Goal: Information Seeking & Learning: Learn about a topic

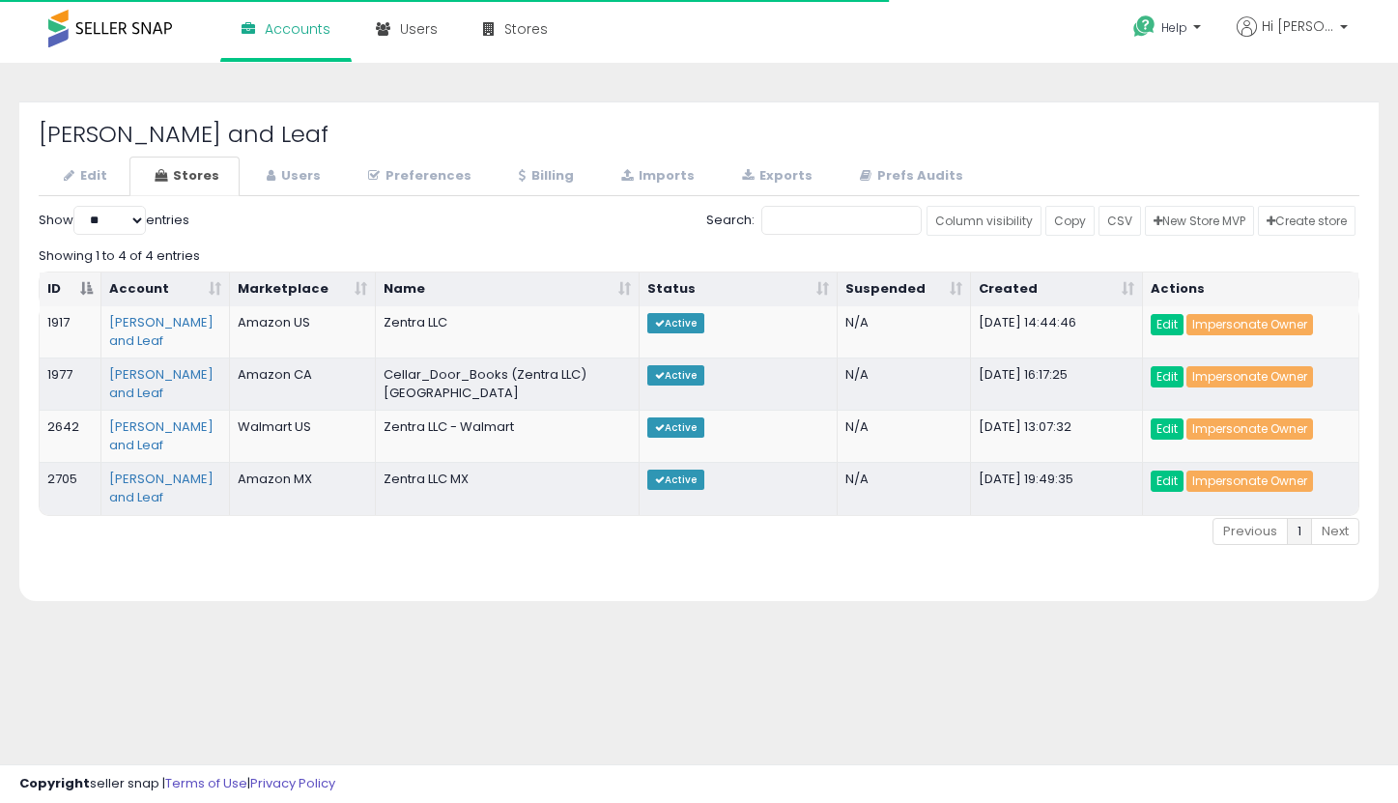
select select "**"
click at [1255, 418] on link "Impersonate Owner" at bounding box center [1250, 428] width 127 height 21
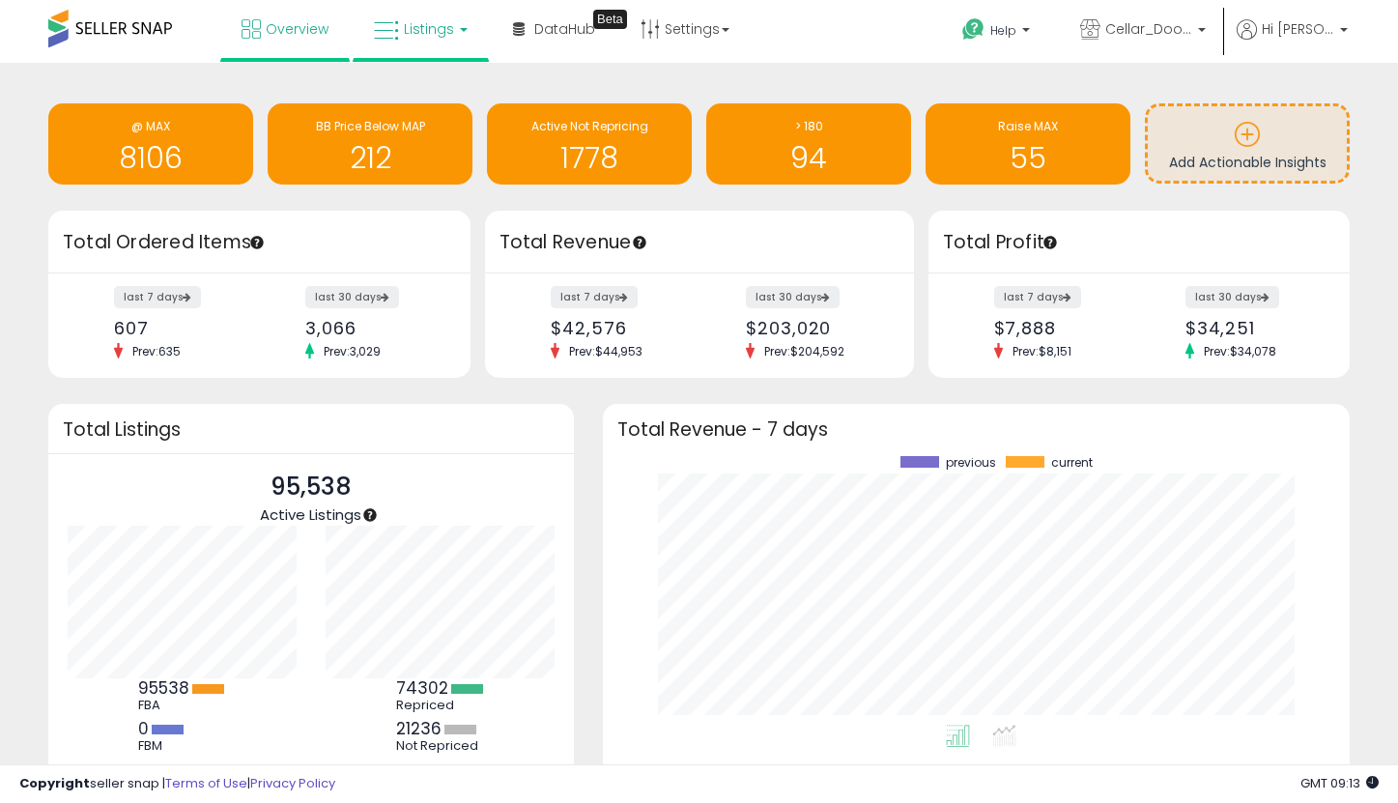
click at [410, 49] on link "Listings" at bounding box center [420, 29] width 123 height 58
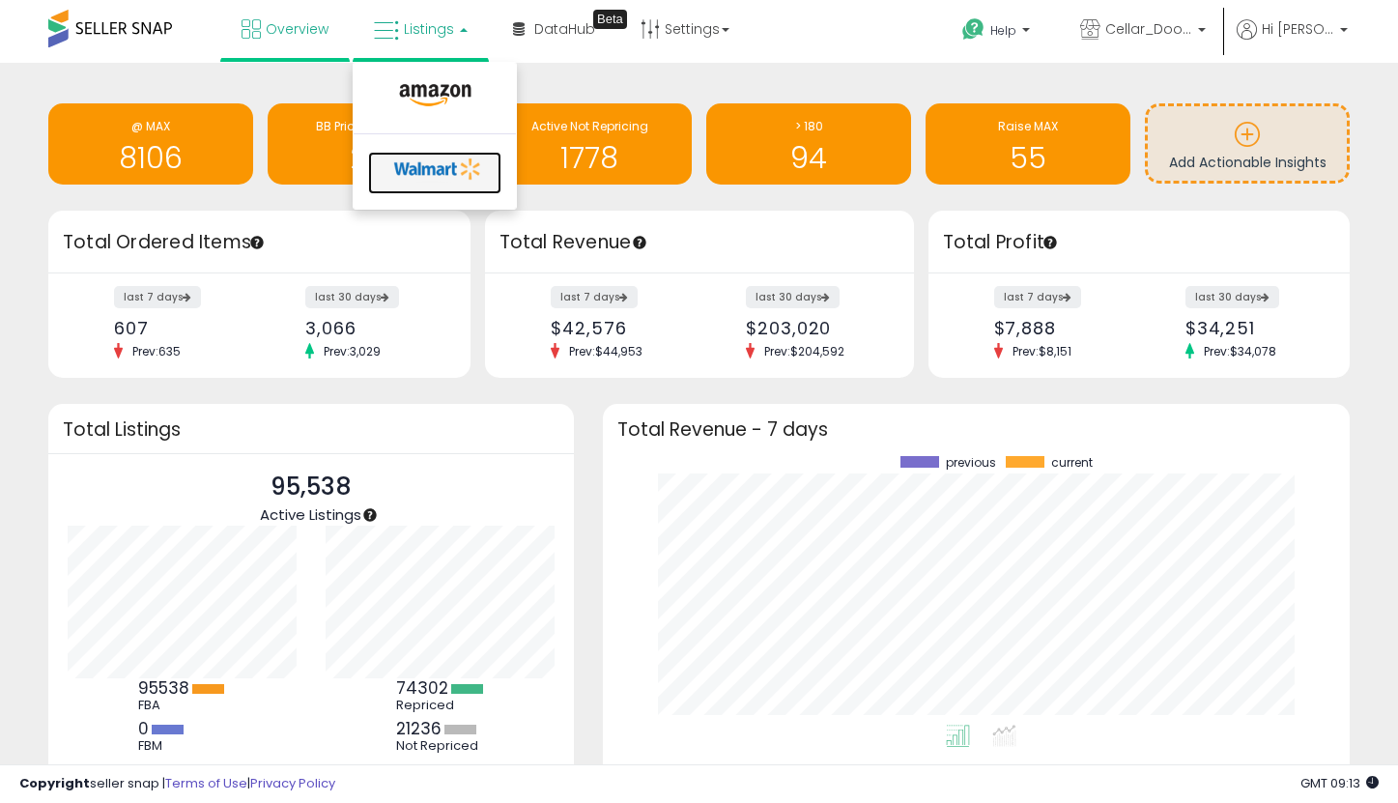
click at [432, 172] on icon at bounding box center [437, 169] width 101 height 29
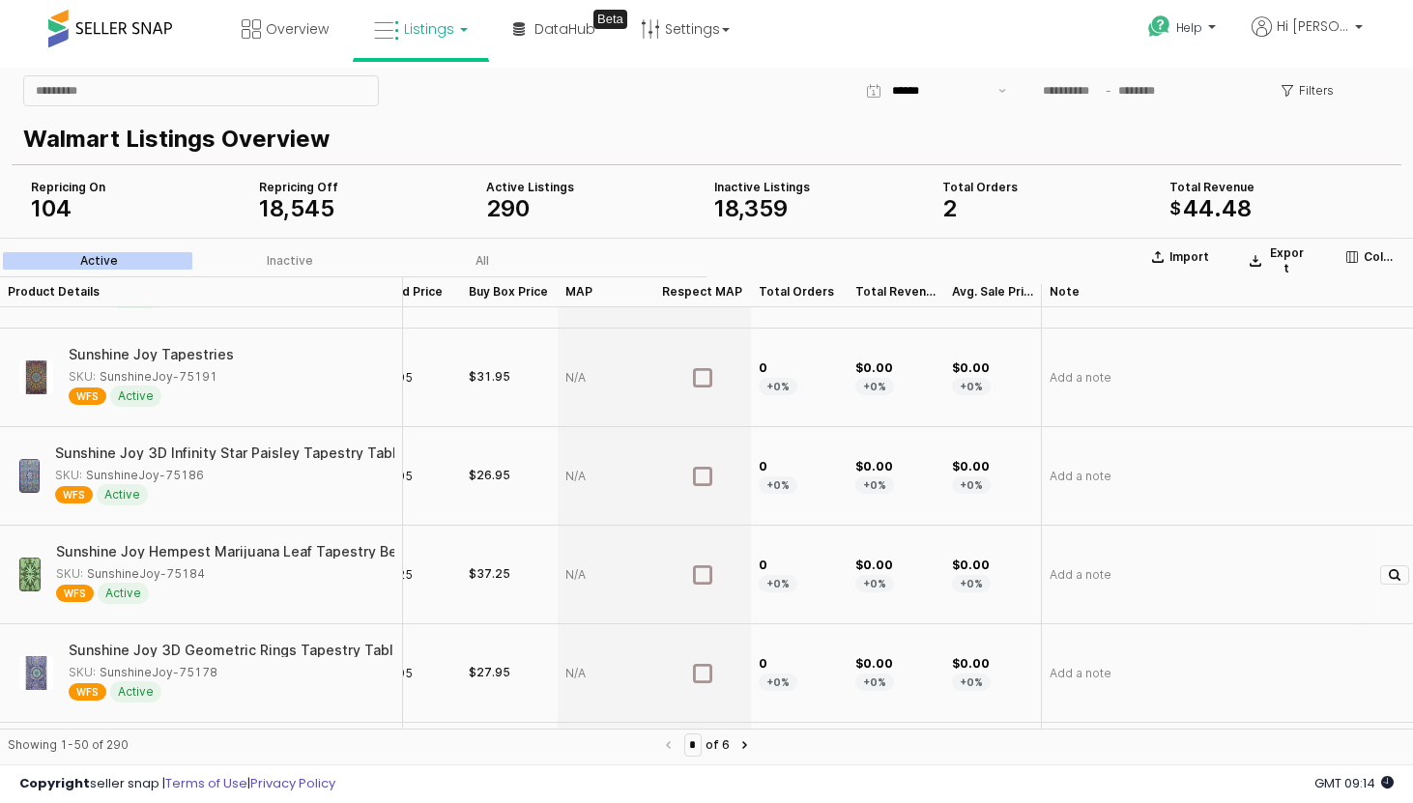
scroll to position [2730, 343]
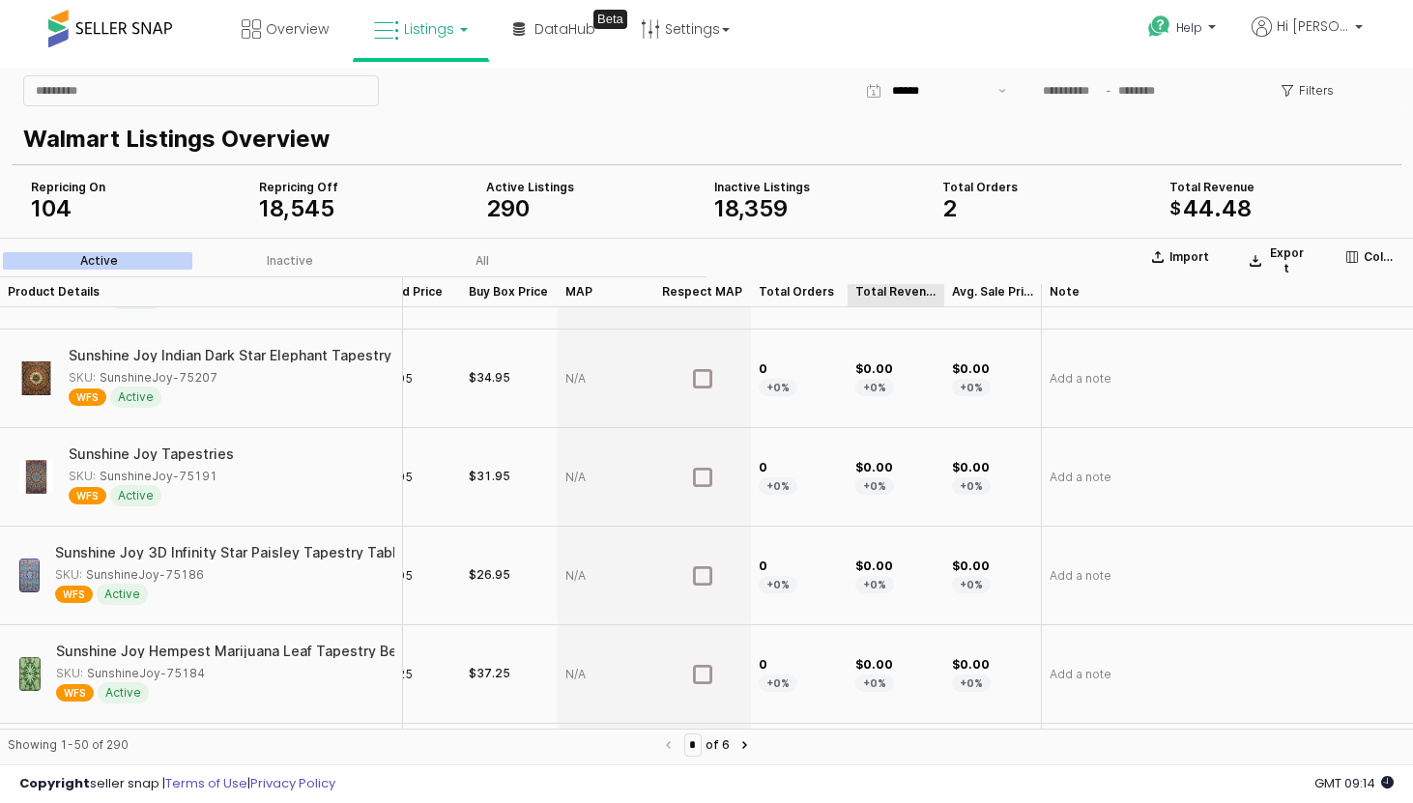
click at [874, 285] on div "Total Revenue Total Revenue" at bounding box center [895, 291] width 97 height 31
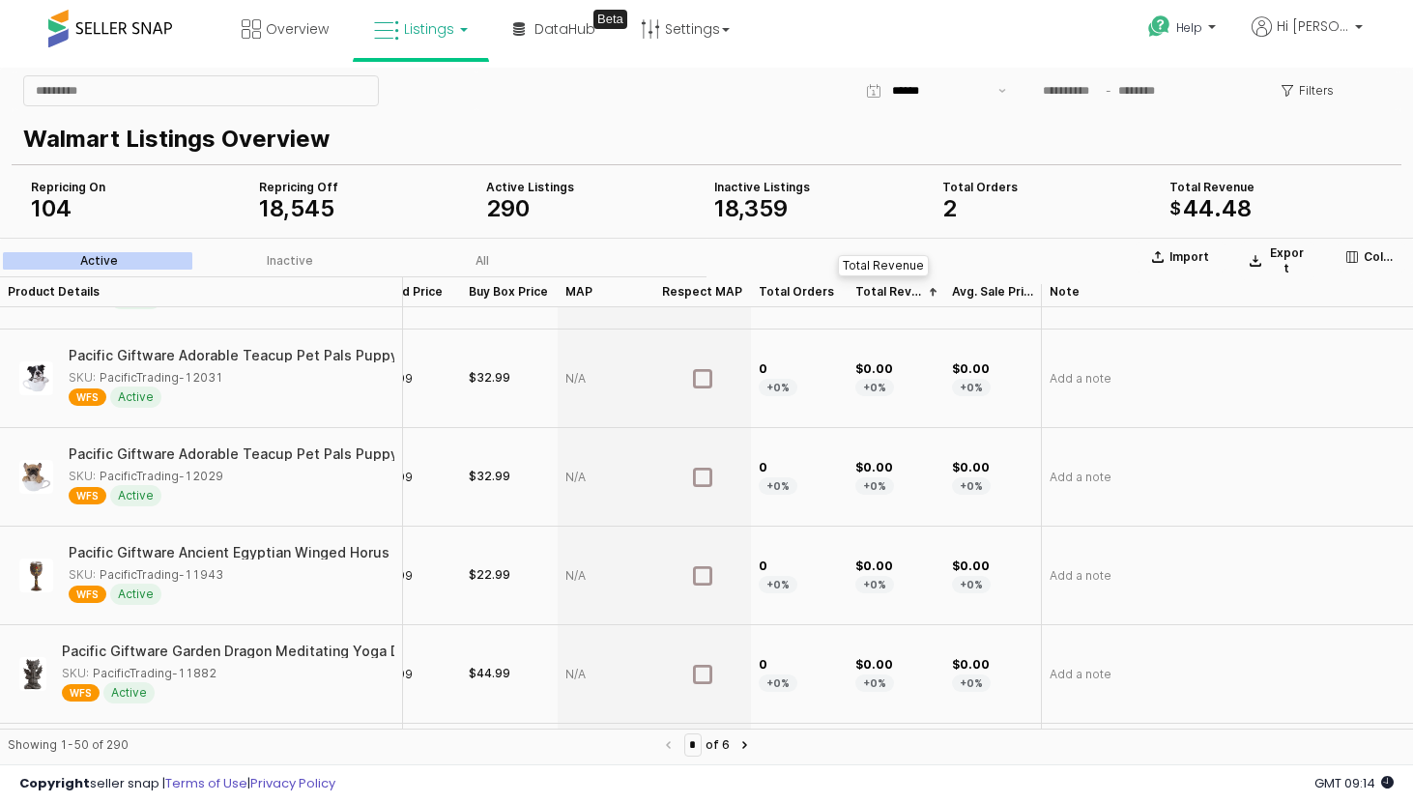
click at [873, 290] on div "Total Revenue Total Revenue" at bounding box center [895, 291] width 97 height 31
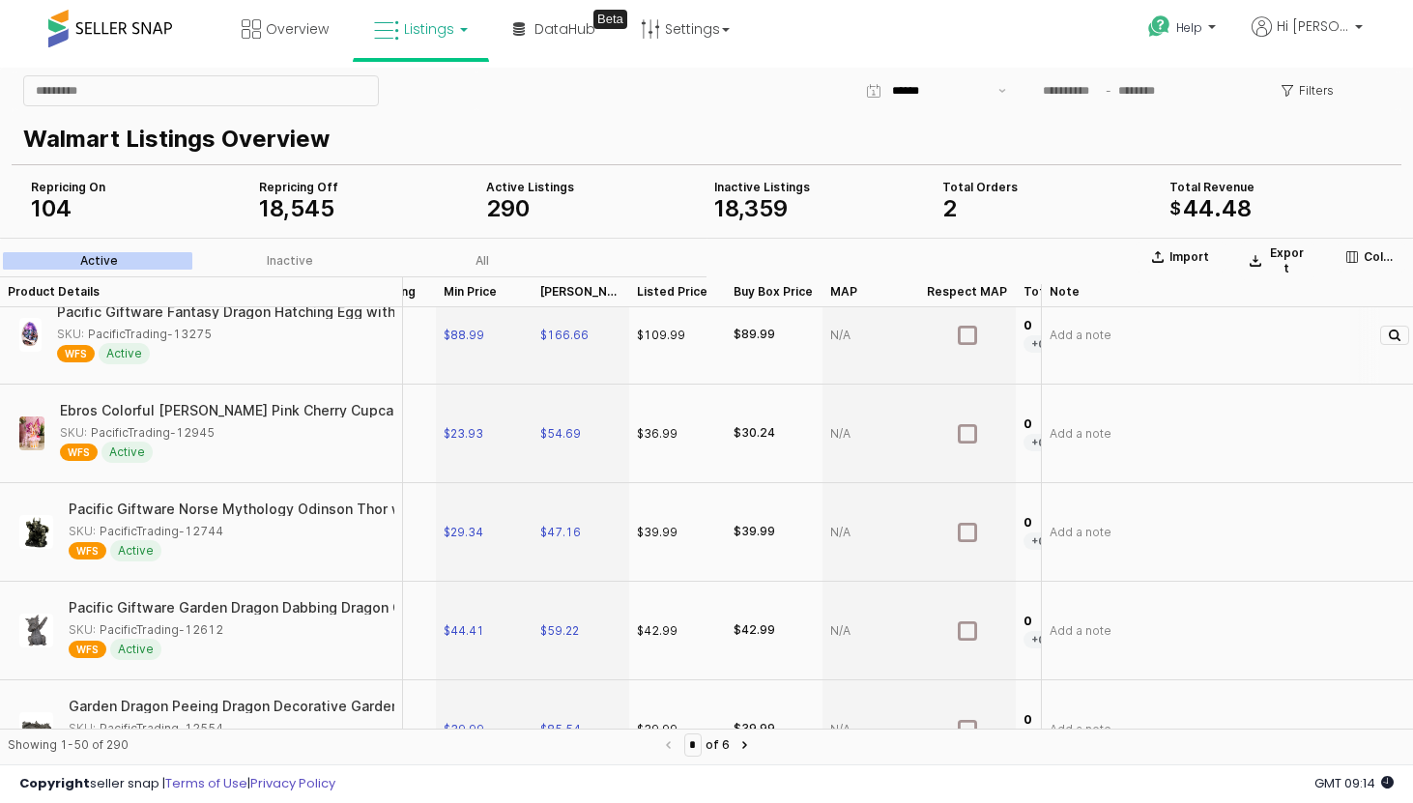
scroll to position [1399, 0]
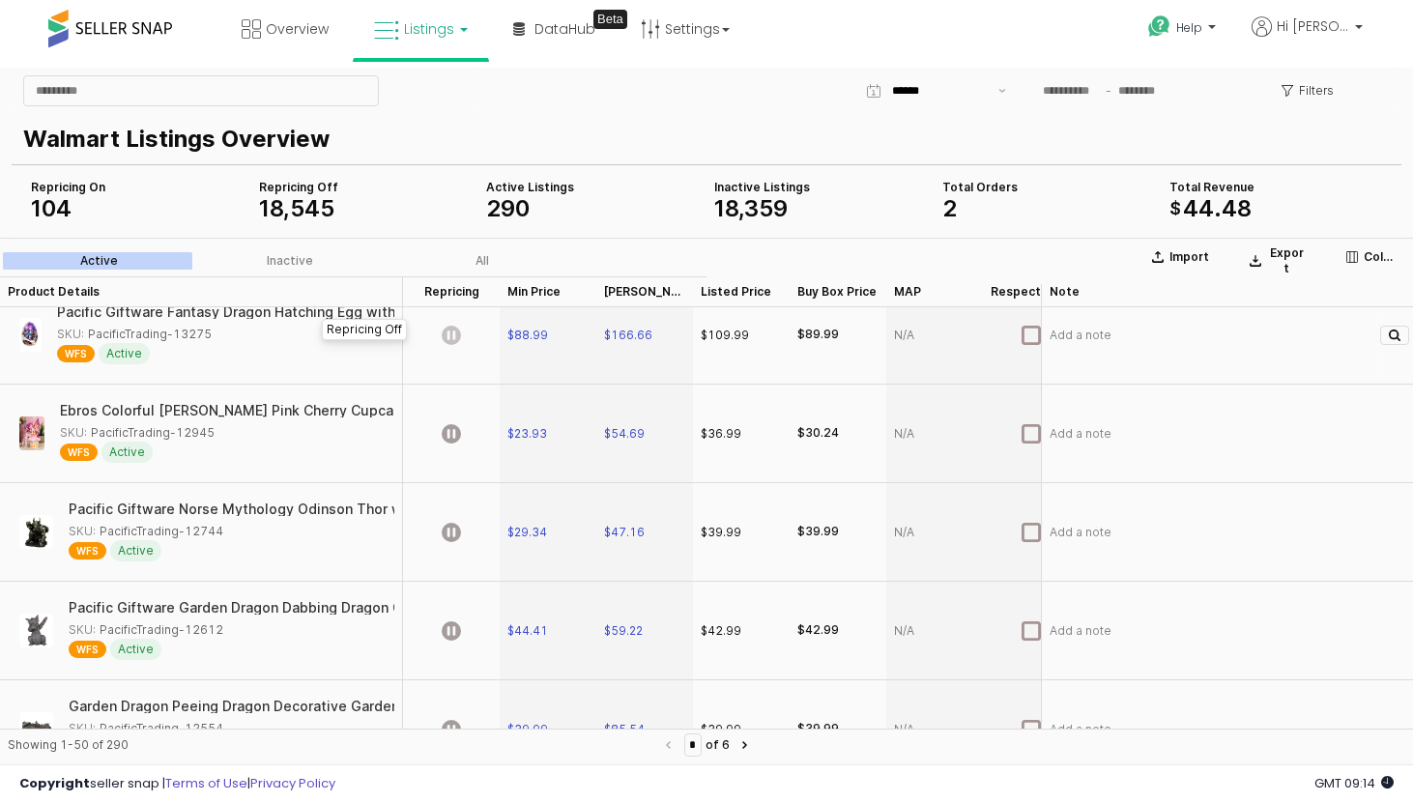
click at [451, 335] on icon "App Frame" at bounding box center [451, 335] width 19 height 19
click at [452, 332] on icon "App Frame" at bounding box center [451, 335] width 19 height 19
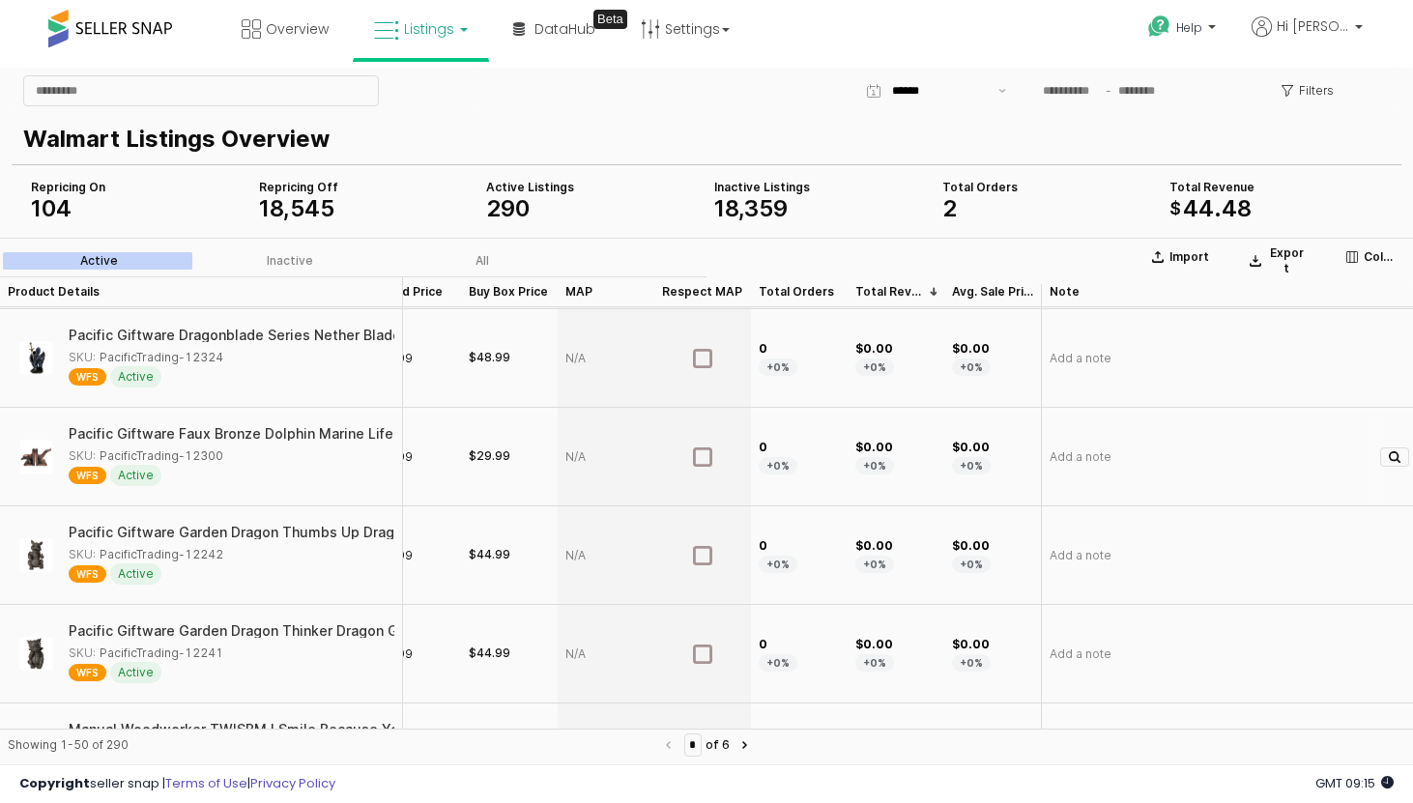
scroll to position [1691, 343]
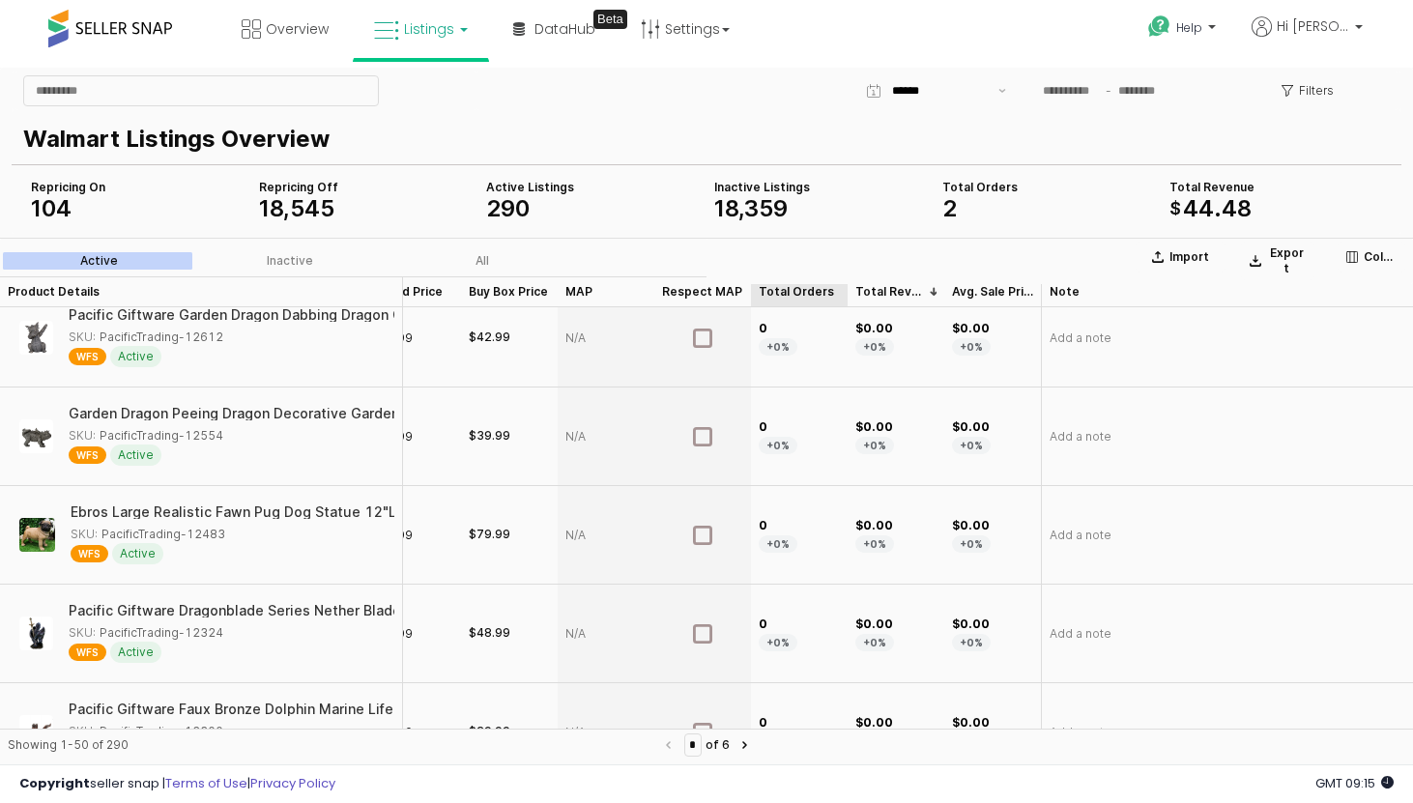
click at [783, 282] on div "Total Orders Total Orders" at bounding box center [799, 291] width 97 height 31
click at [781, 294] on div "Total Orders Total Orders" at bounding box center [799, 291] width 97 height 31
click at [307, 258] on div "Inactive" at bounding box center [290, 261] width 46 height 14
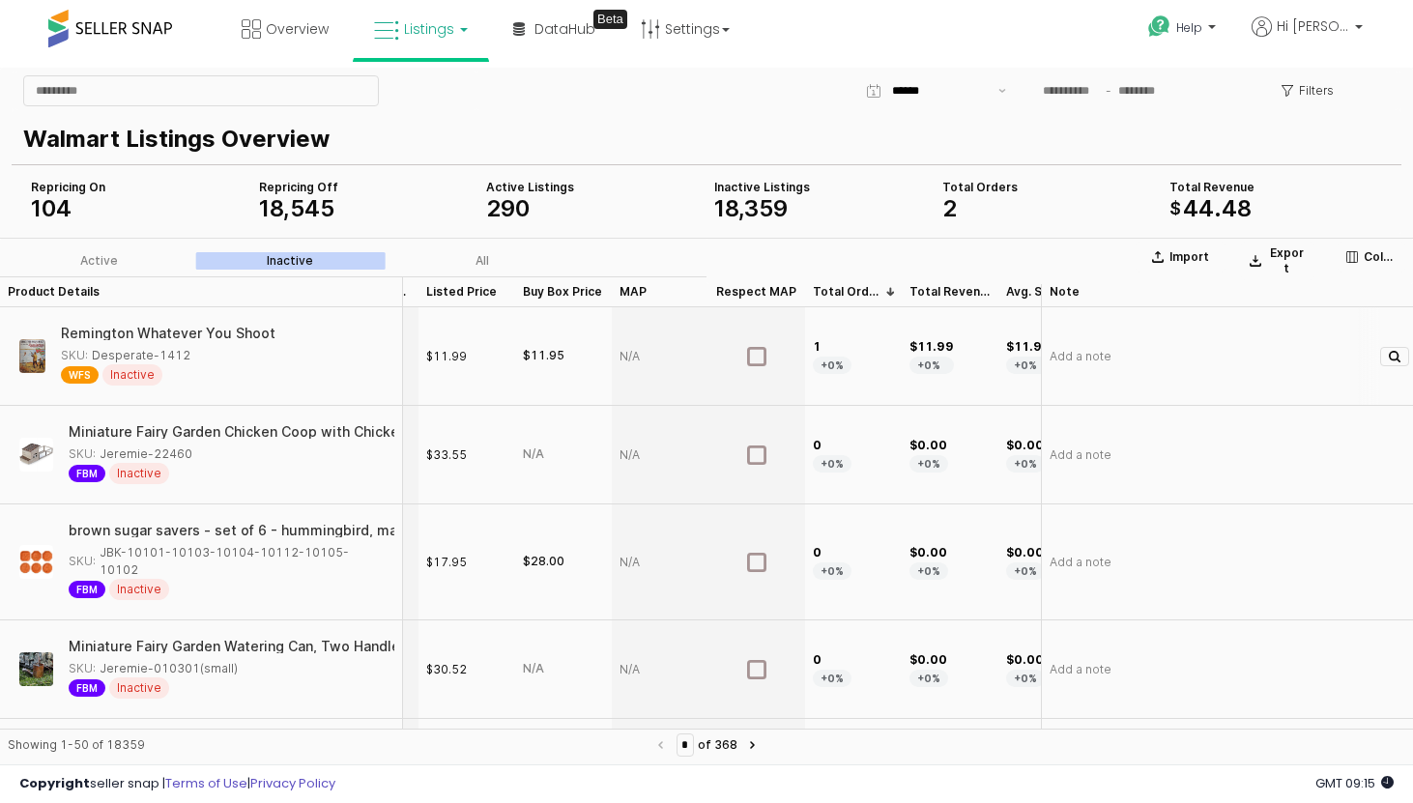
scroll to position [0, 343]
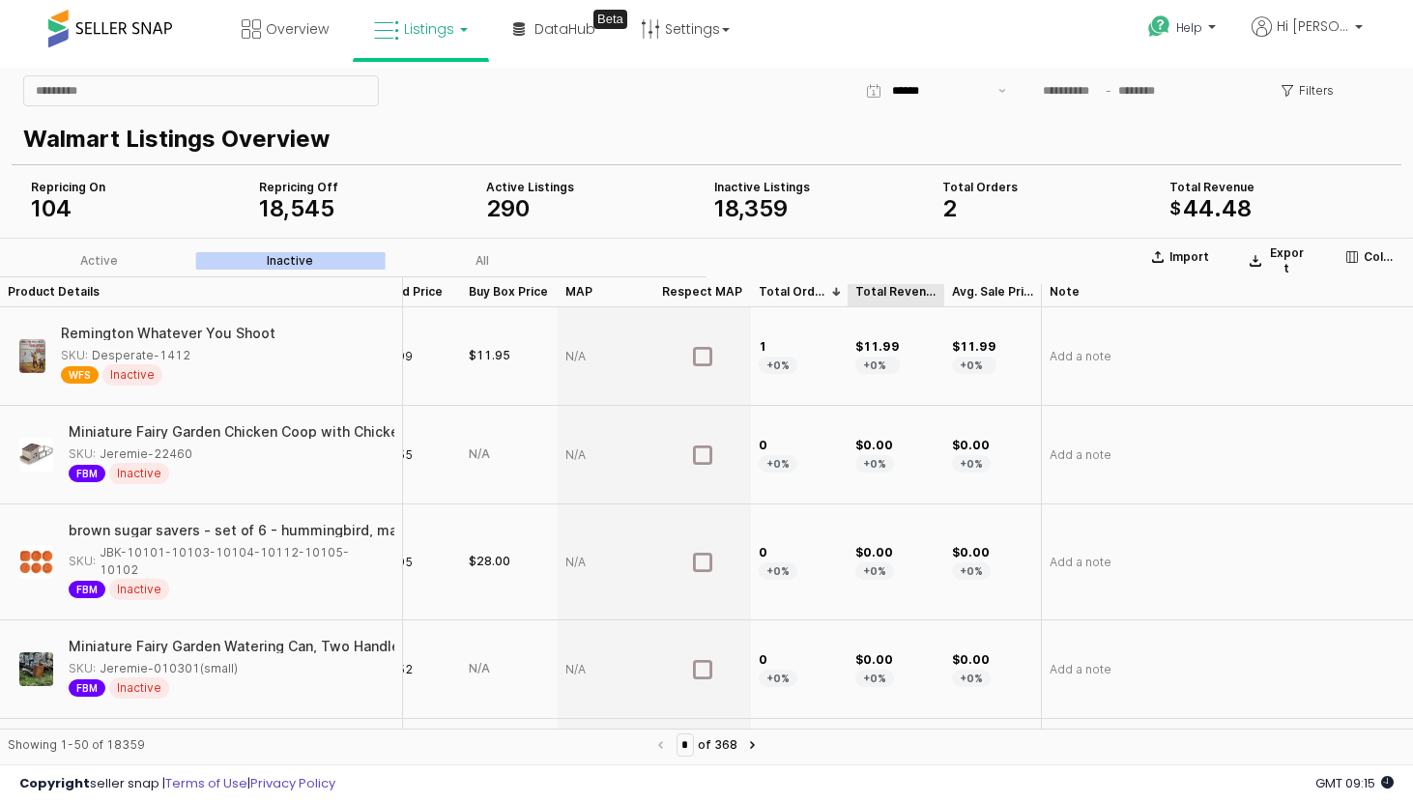
click at [898, 292] on div "Total Revenue Total Revenue" at bounding box center [895, 291] width 97 height 31
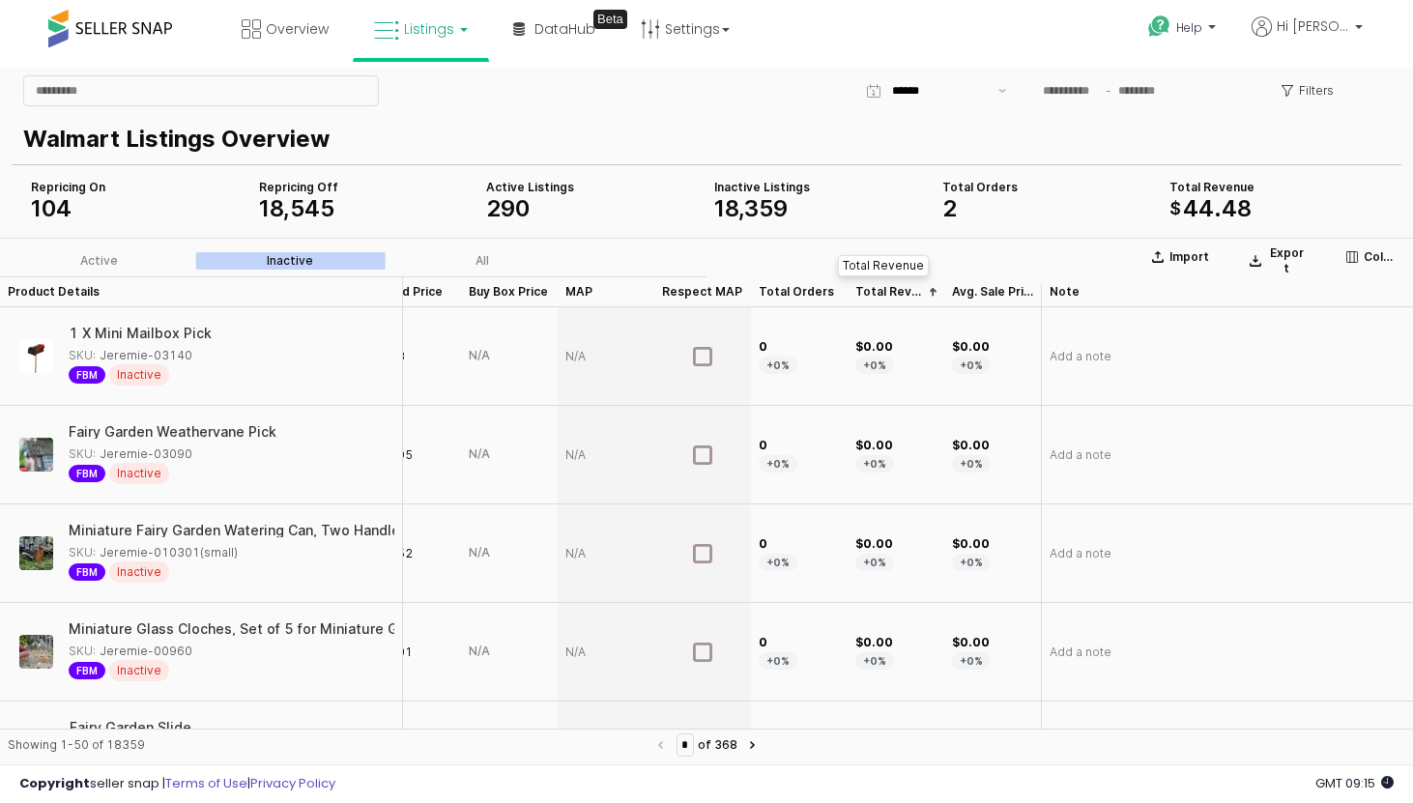
click at [893, 291] on div "Total Revenue Total Revenue" at bounding box center [895, 291] width 97 height 31
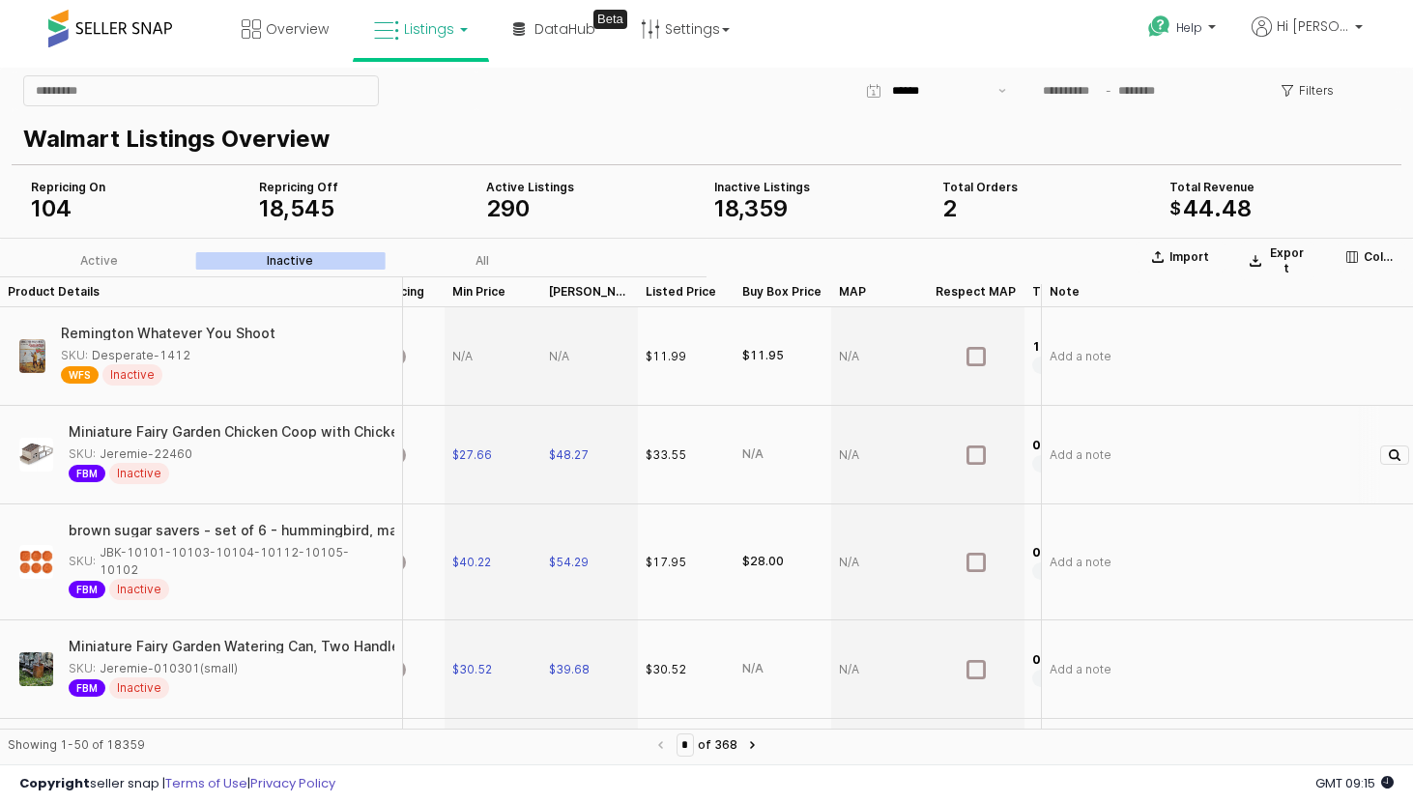
scroll to position [0, 0]
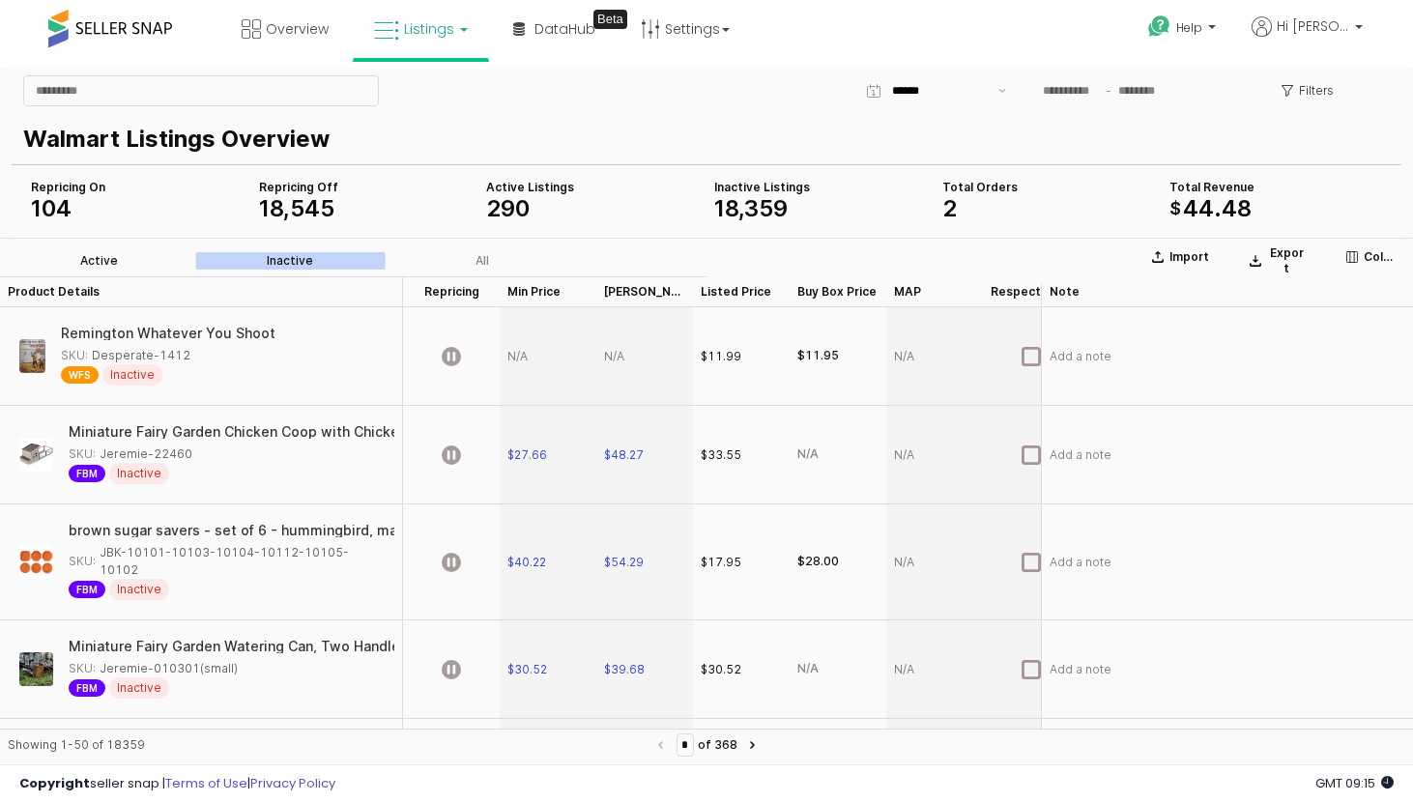
click at [114, 260] on div "Active" at bounding box center [99, 261] width 38 height 14
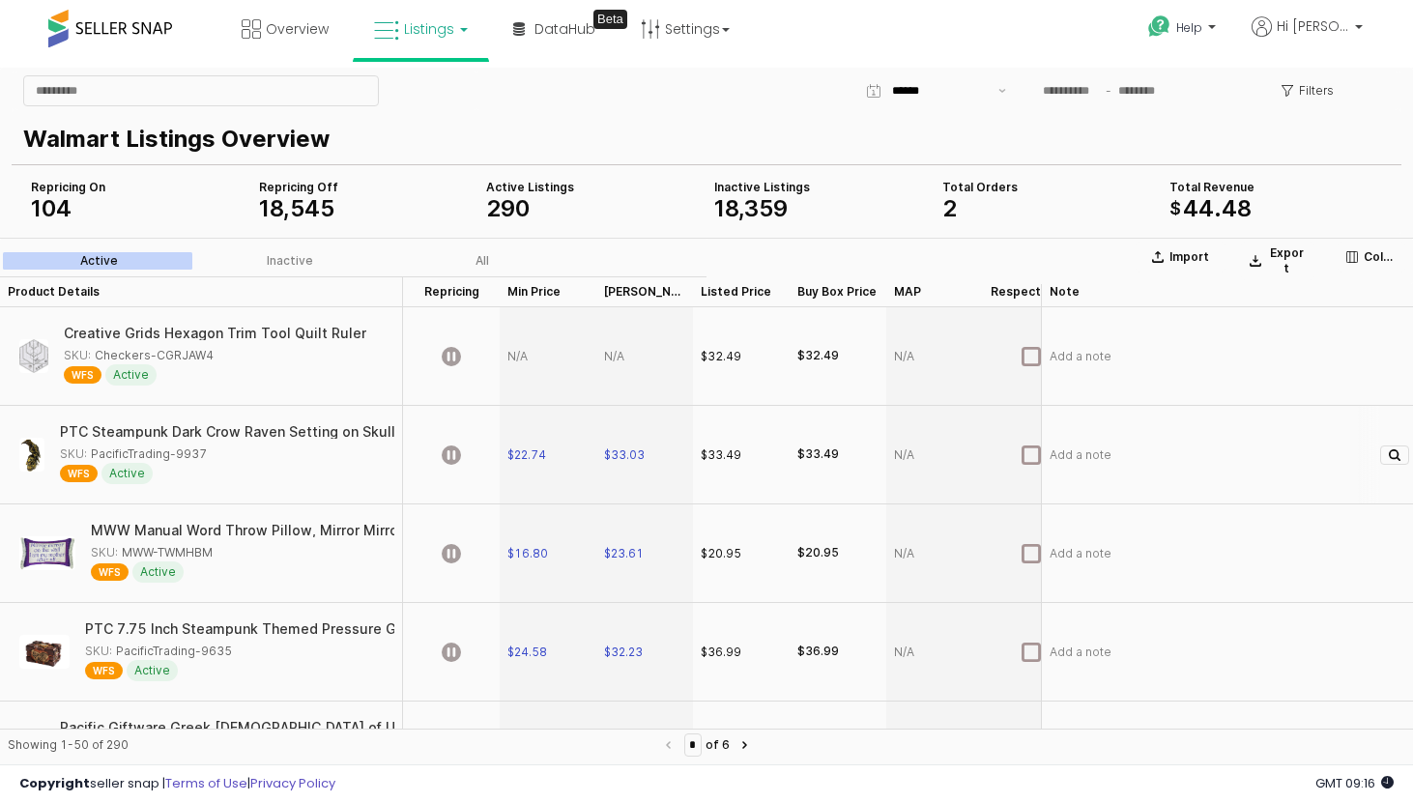
scroll to position [0, 9]
